Goal: Check status: Check status

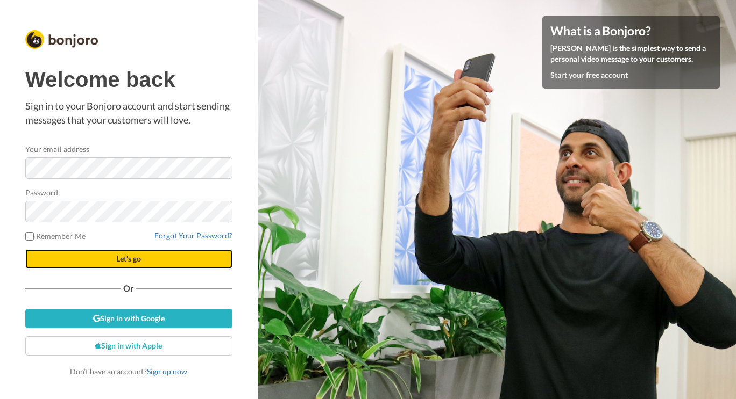
click at [127, 257] on span "Let's go" at bounding box center [128, 258] width 25 height 9
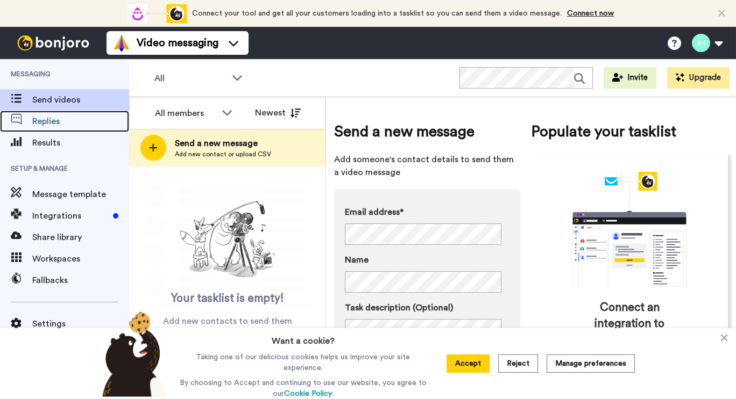
click at [40, 121] on span "Replies" at bounding box center [80, 121] width 97 height 13
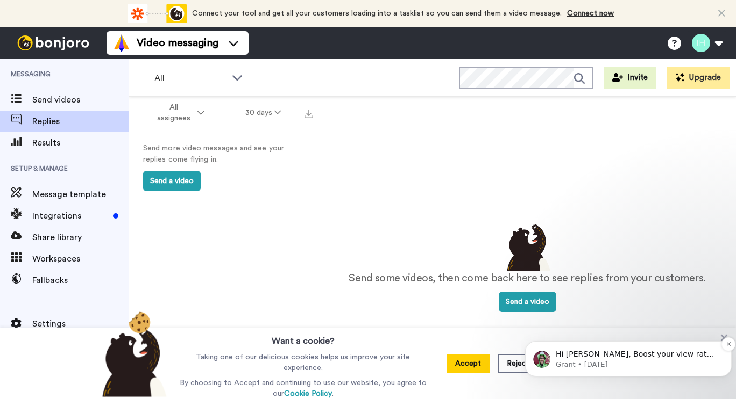
click at [597, 355] on p "Hi Ian, Boost your view rates with automatic re-sends of unviewed messages! We'…" at bounding box center [636, 354] width 162 height 11
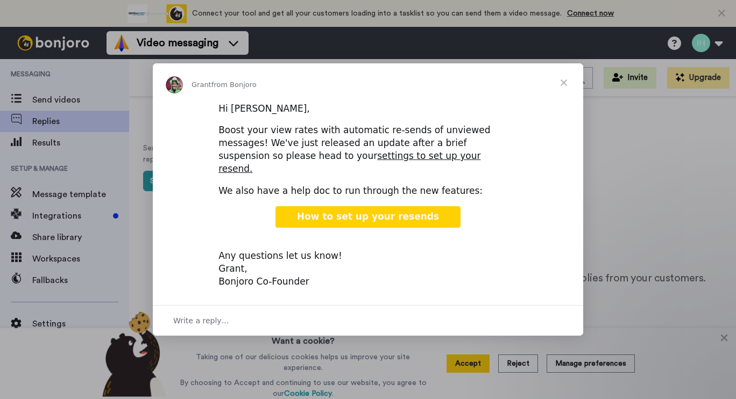
click at [565, 89] on span "Close" at bounding box center [563, 82] width 39 height 39
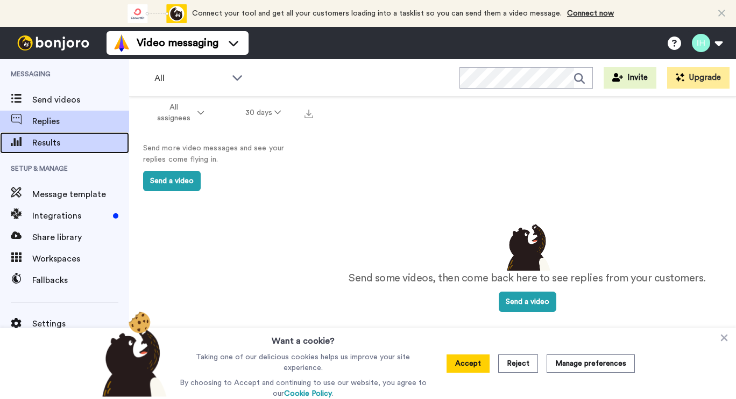
click at [39, 145] on span "Results" at bounding box center [80, 143] width 97 height 13
